Goal: Navigation & Orientation: Understand site structure

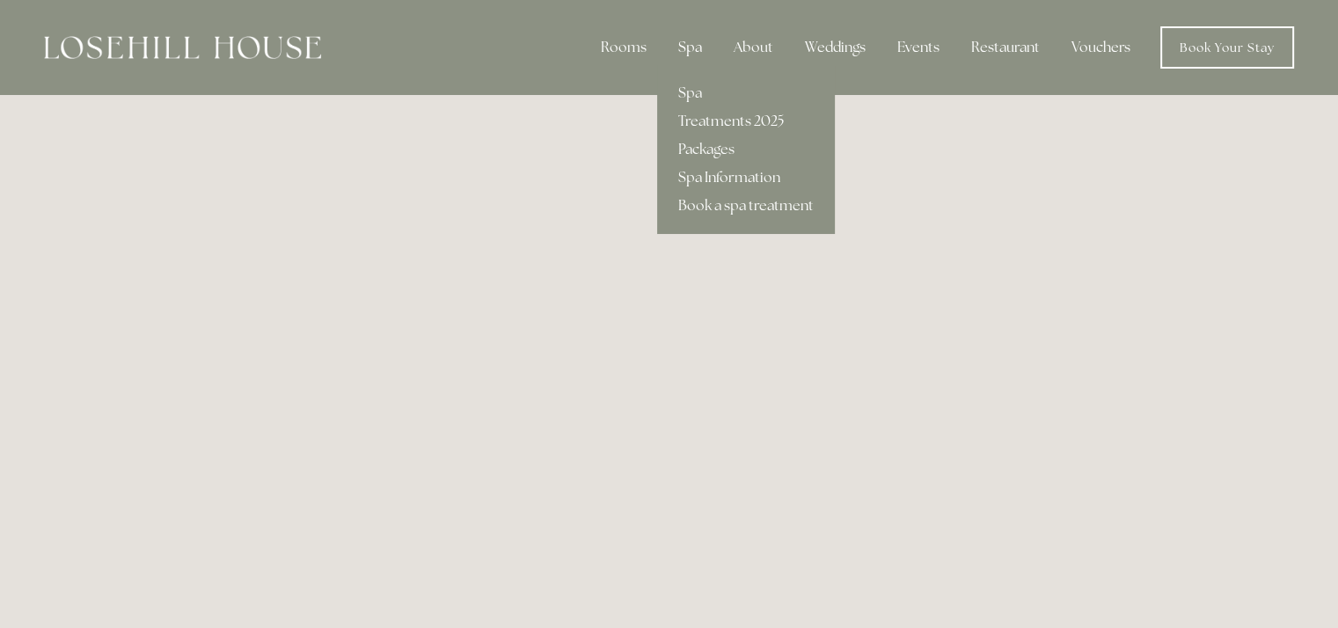
click at [691, 40] on div "Spa" at bounding box center [690, 47] width 52 height 35
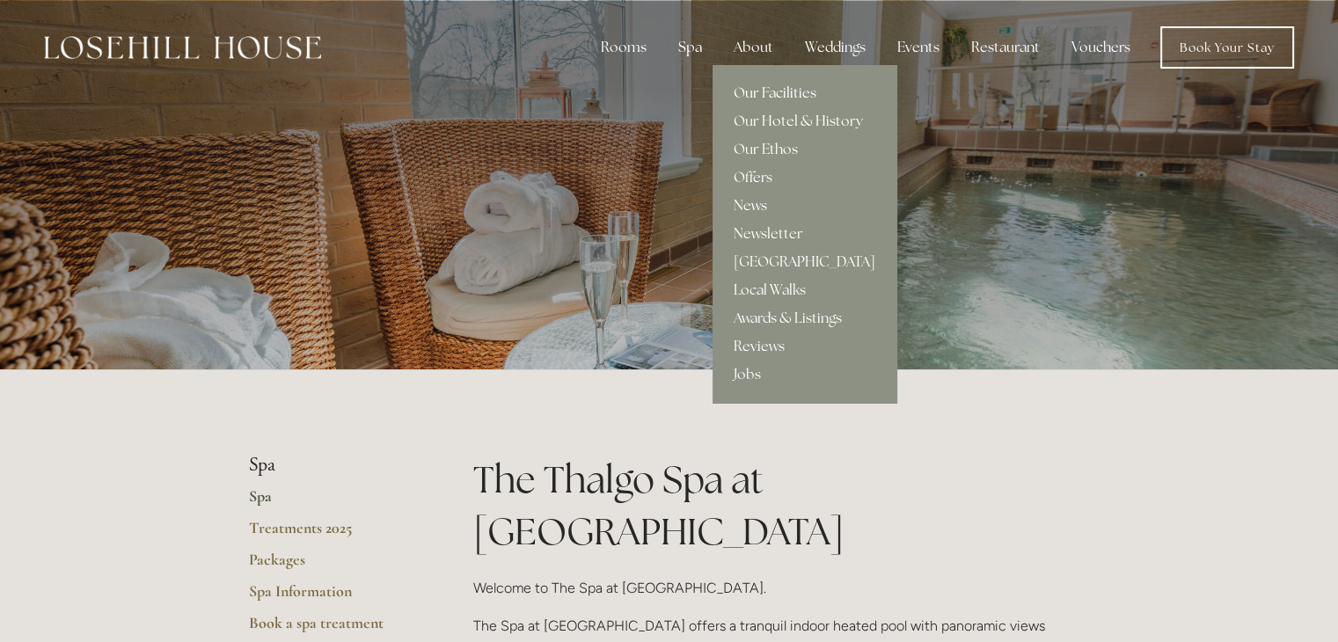
click at [752, 87] on link "Our Facilities" at bounding box center [804, 93] width 184 height 28
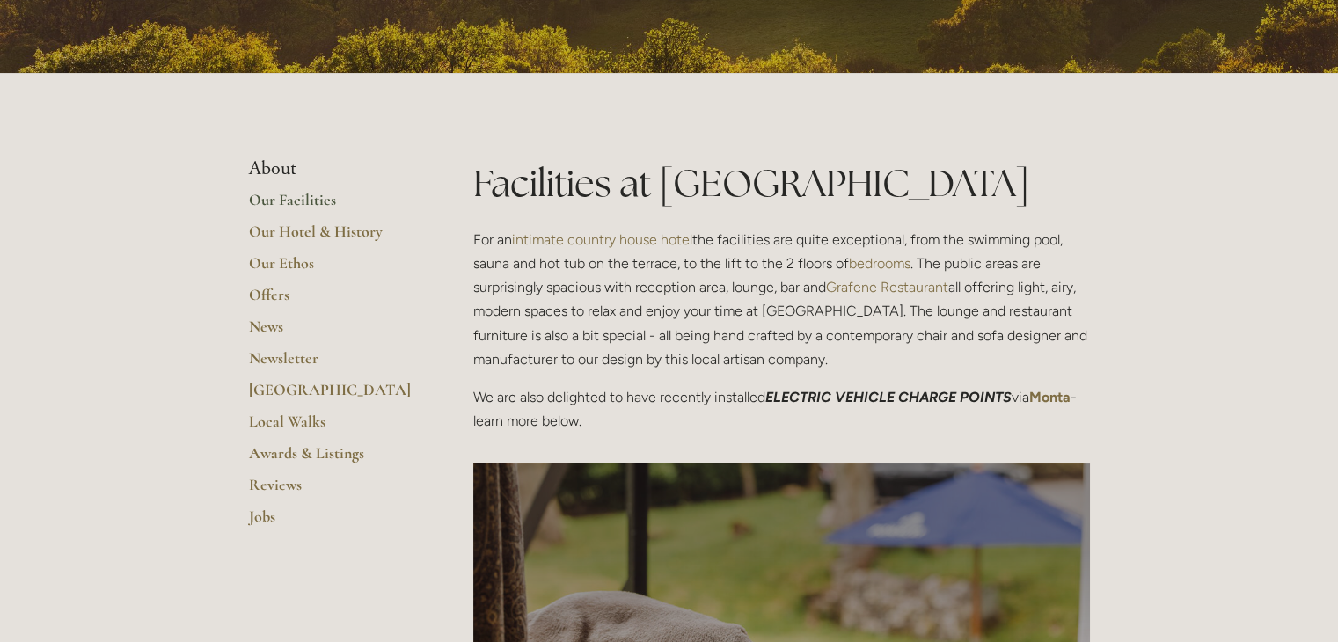
scroll to position [260, 0]
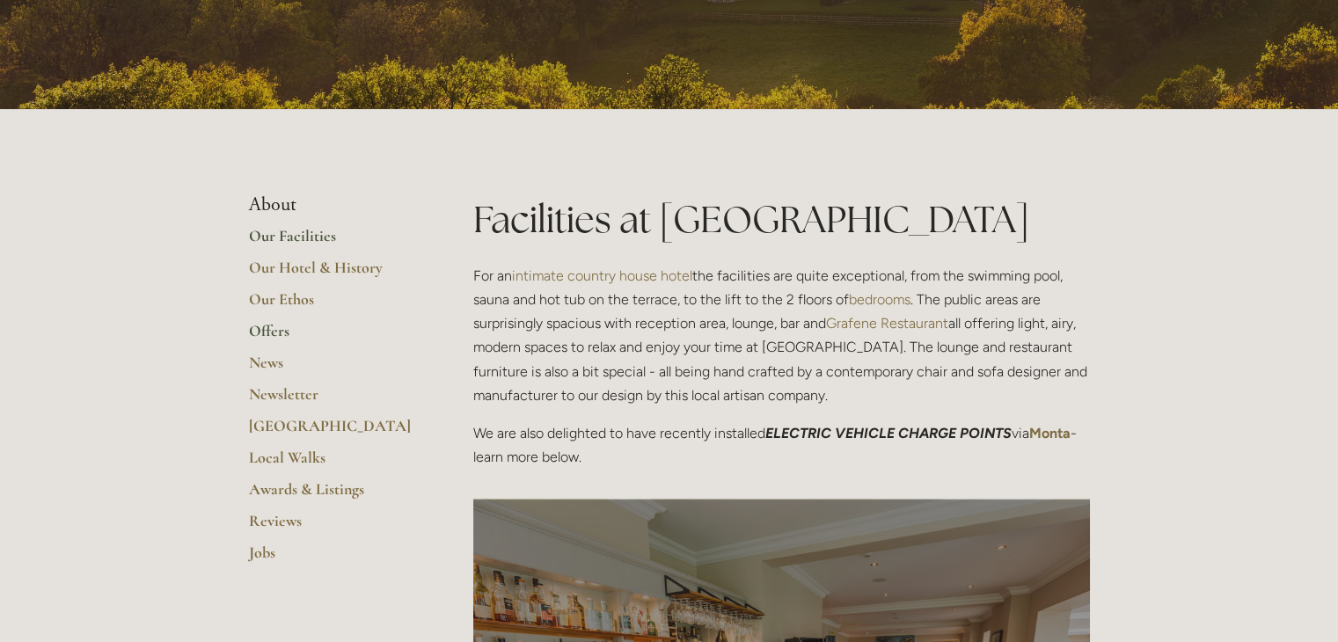
click at [261, 332] on link "Offers" at bounding box center [333, 337] width 168 height 32
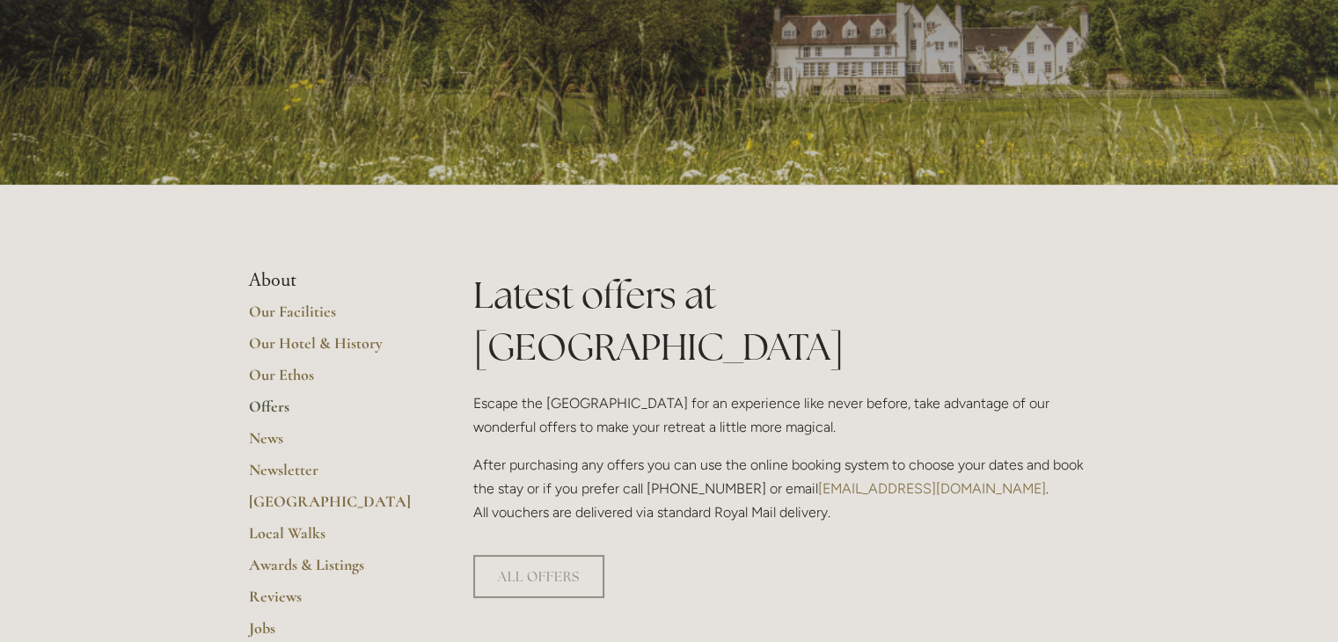
scroll to position [176, 0]
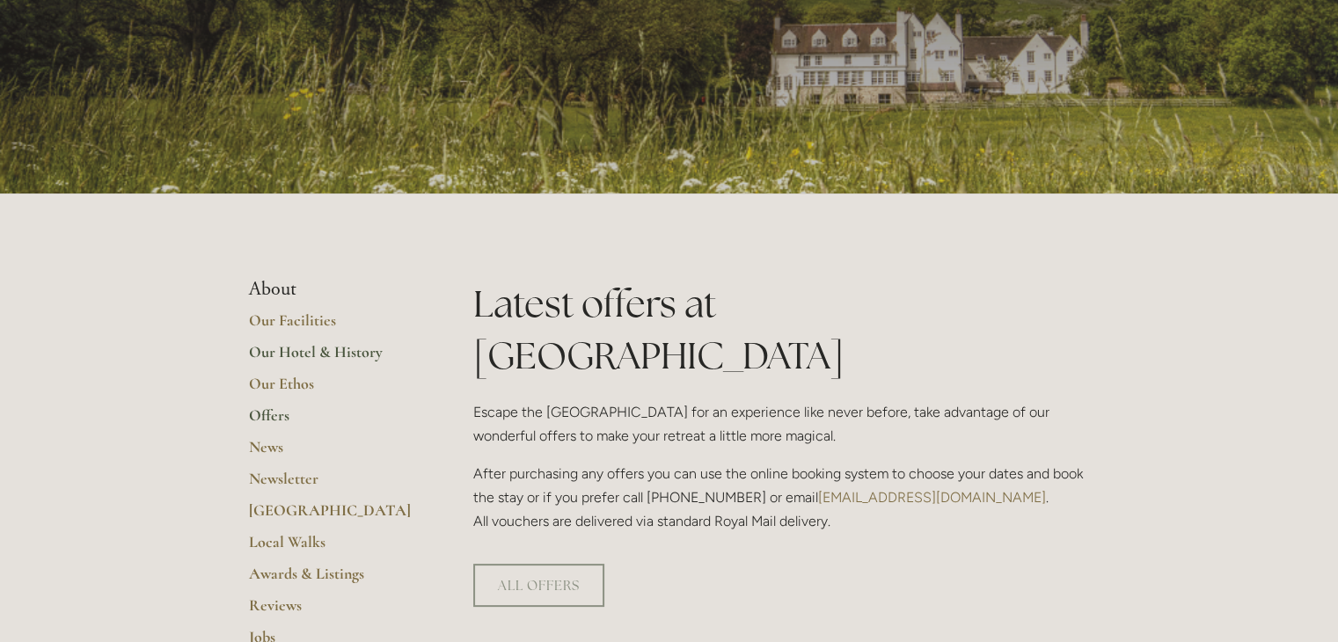
click at [329, 354] on link "Our Hotel & History" at bounding box center [333, 358] width 168 height 32
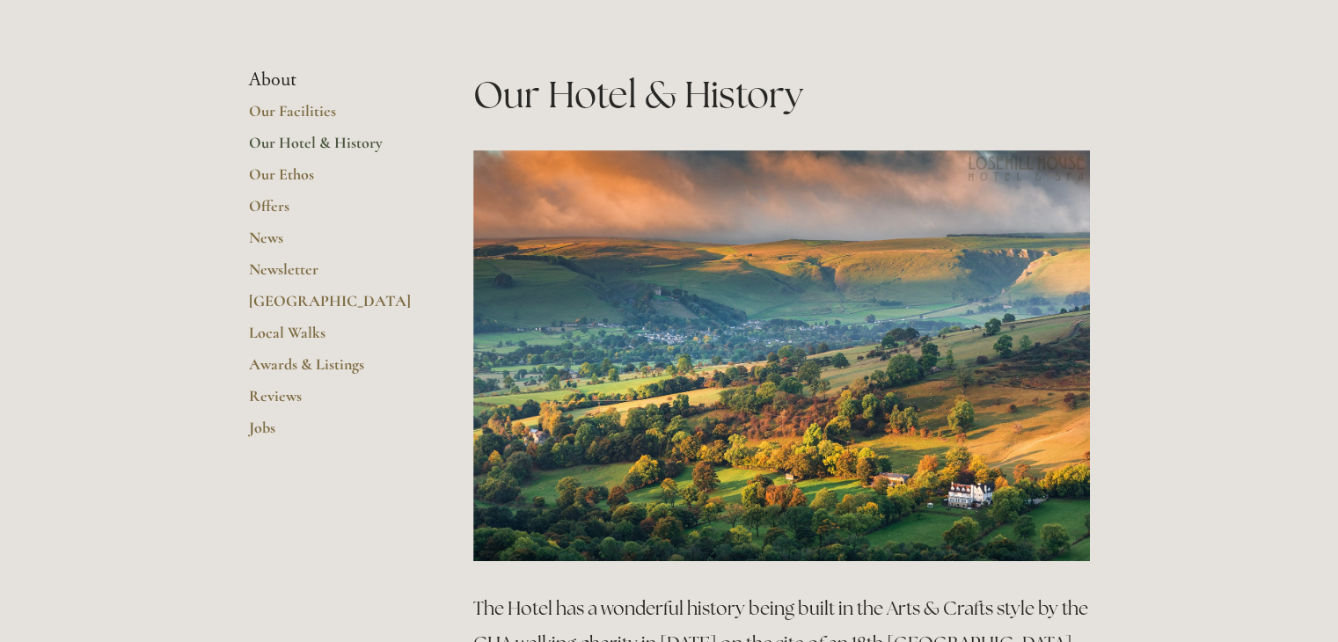
scroll to position [616, 0]
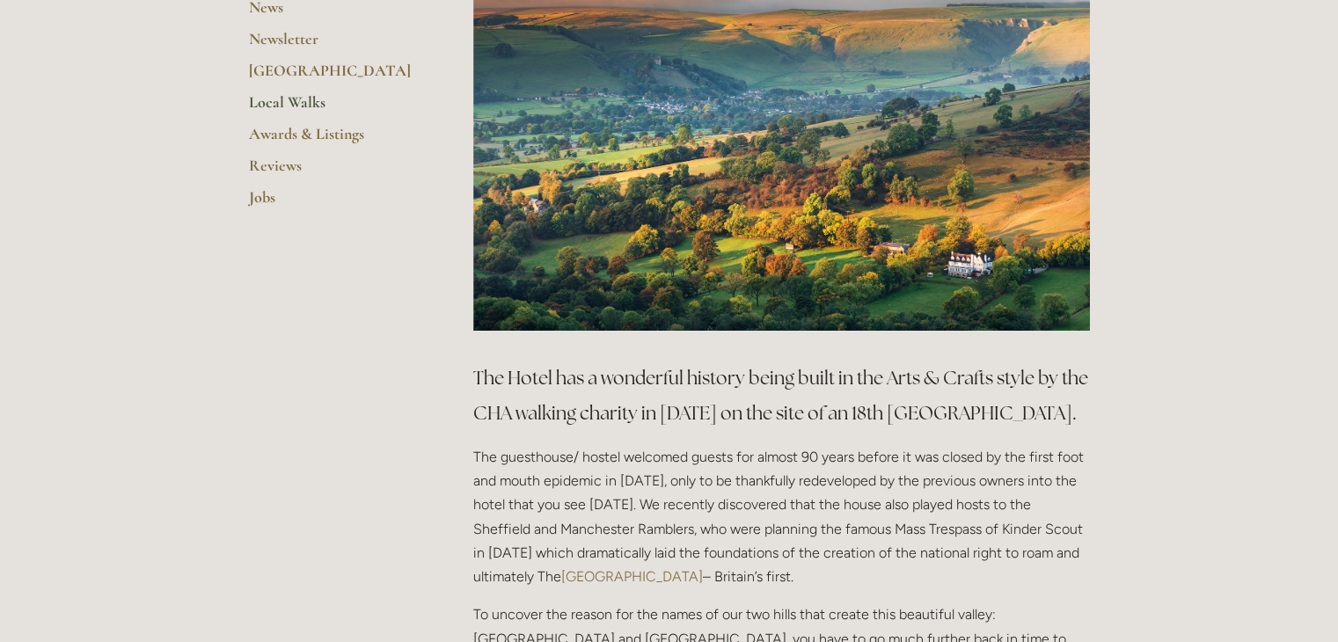
click at [303, 96] on link "Local Walks" at bounding box center [333, 108] width 168 height 32
